Goal: Find specific page/section: Find specific page/section

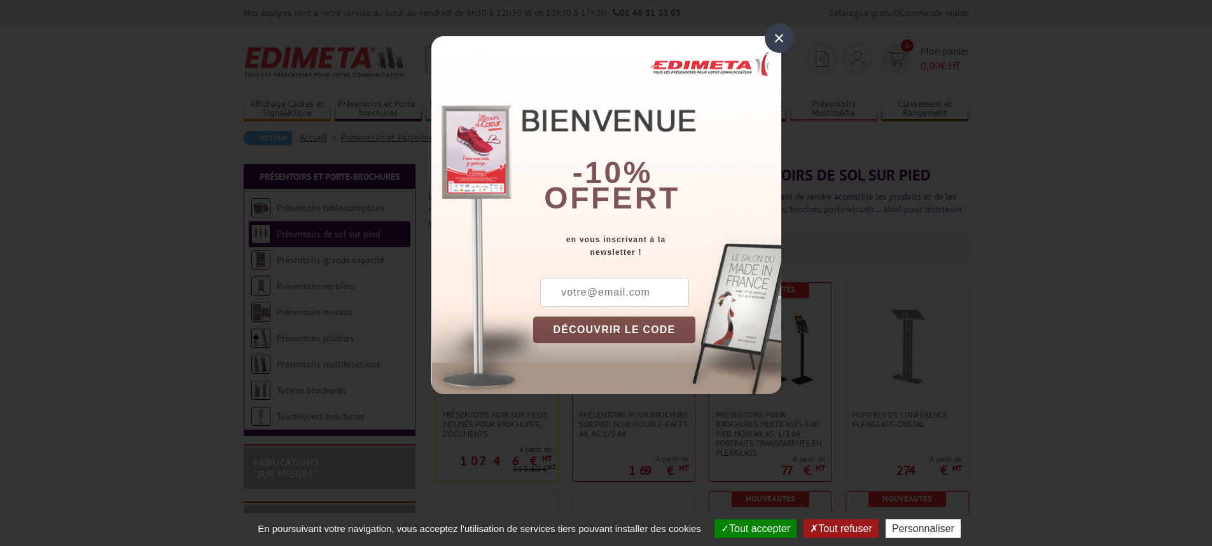
click at [780, 38] on div "×" at bounding box center [779, 38] width 29 height 29
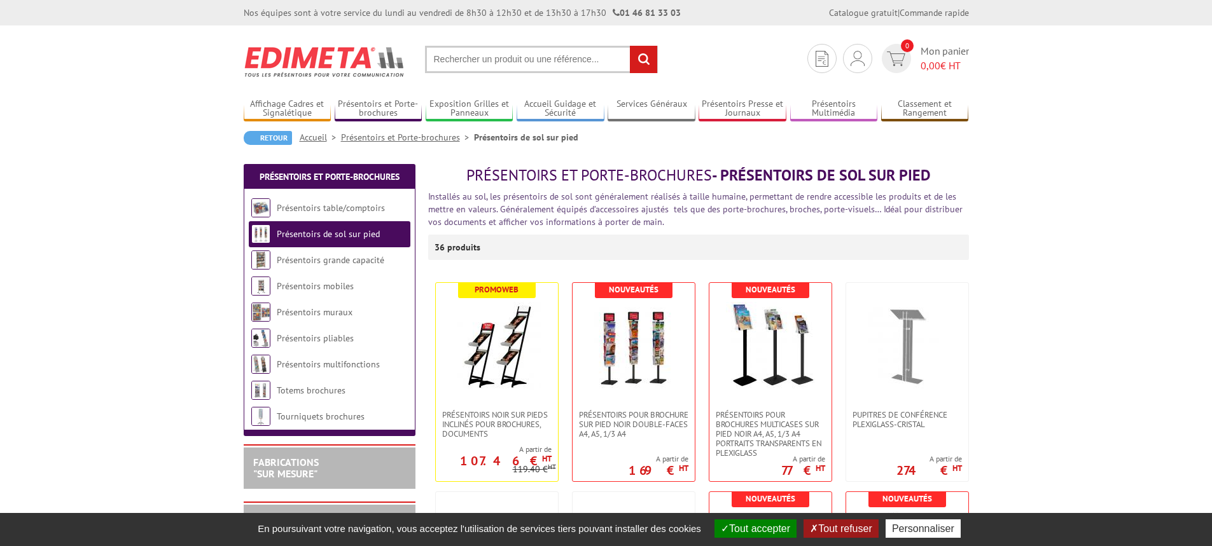
click at [485, 64] on input "text" at bounding box center [541, 59] width 233 height 27
click at [338, 334] on link "Présentoirs pliables" at bounding box center [315, 338] width 77 height 11
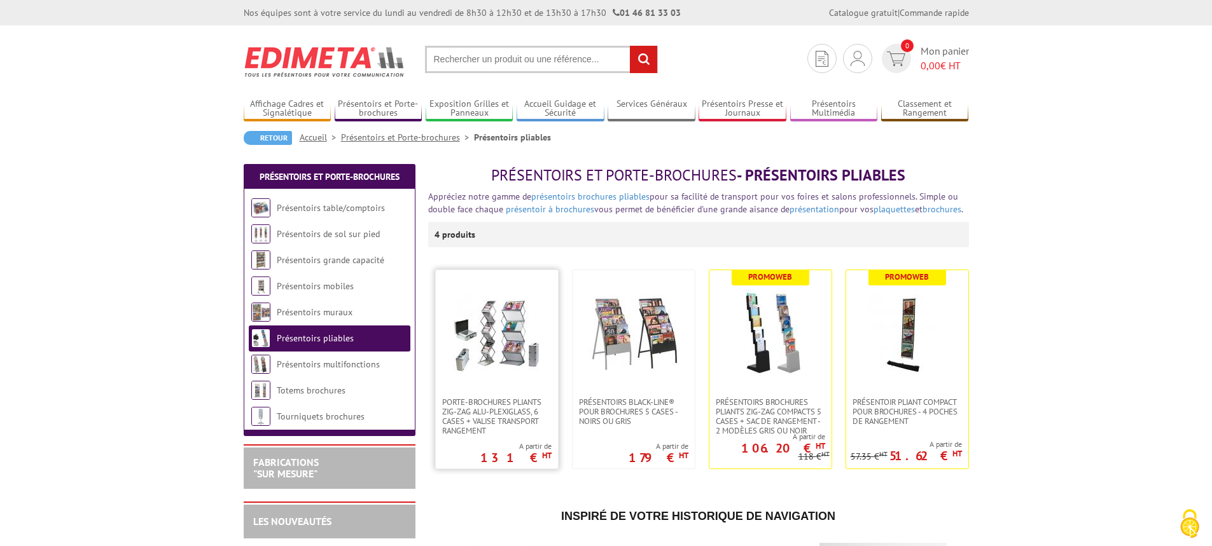
click at [495, 341] on img at bounding box center [496, 333] width 89 height 89
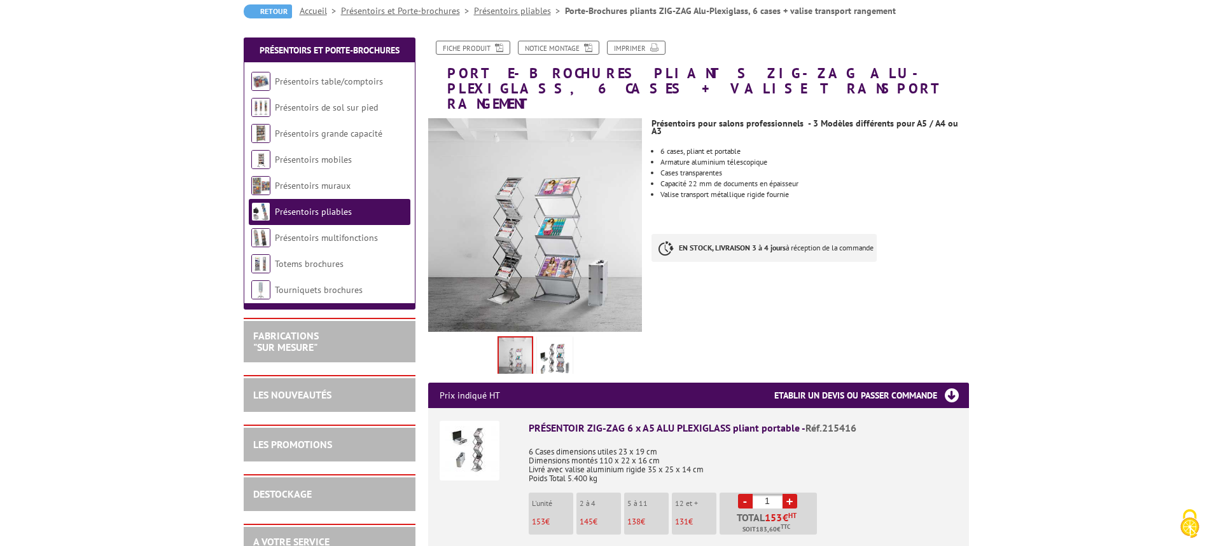
scroll to position [127, 0]
